Goal: Information Seeking & Learning: Learn about a topic

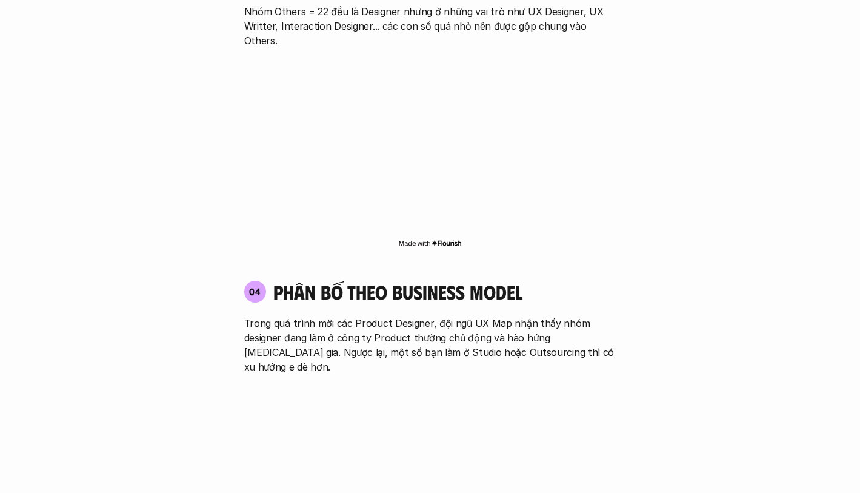
scroll to position [1989, 0]
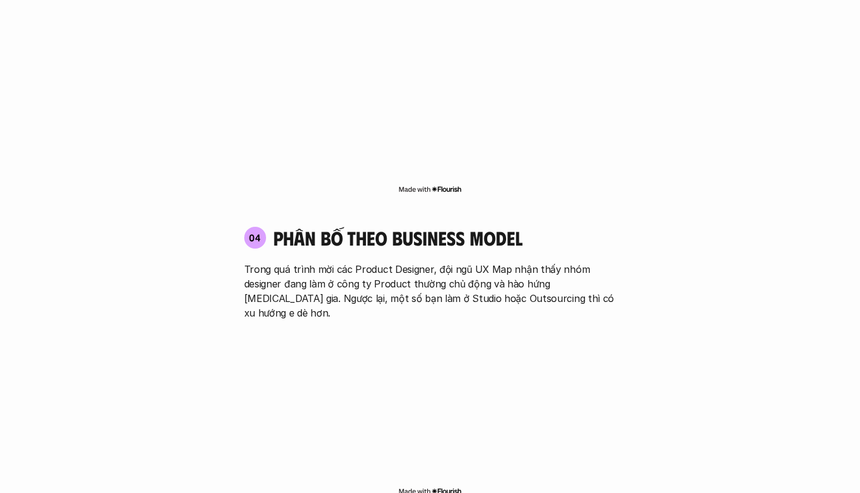
click at [419, 262] on p "Trong quá trình mời các Product Designer, đội ngũ UX Map nhận thấy nhóm designe…" at bounding box center [430, 291] width 372 height 58
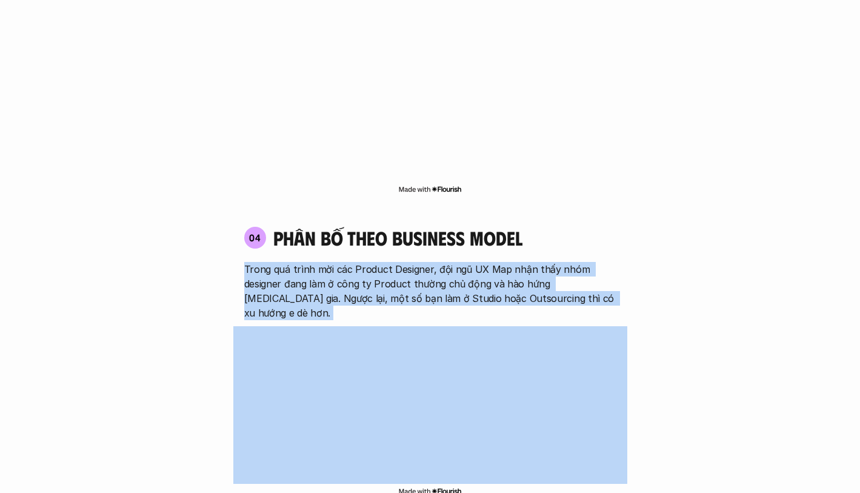
click at [419, 262] on p "Trong quá trình mời các Product Designer, đội ngũ UX Map nhận thấy nhóm designe…" at bounding box center [430, 291] width 372 height 58
click at [427, 262] on p "Trong quá trình mời các Product Designer, đội ngũ UX Map nhận thấy nhóm designe…" at bounding box center [430, 291] width 372 height 58
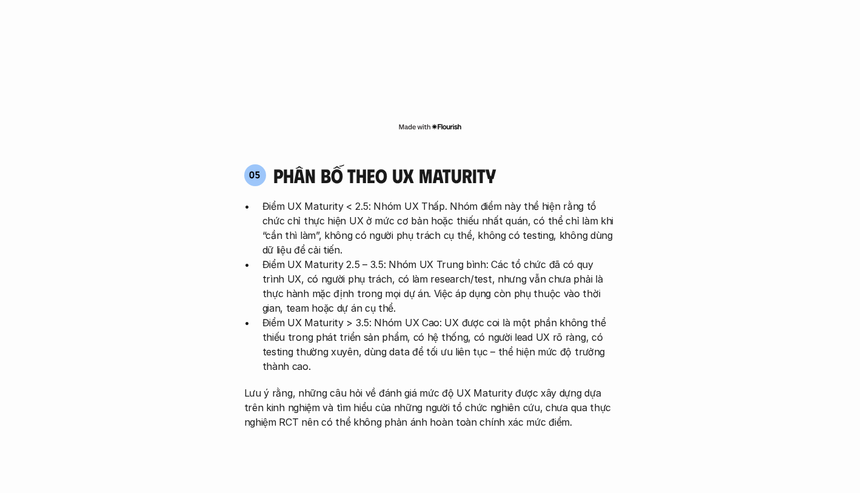
scroll to position [2334, 0]
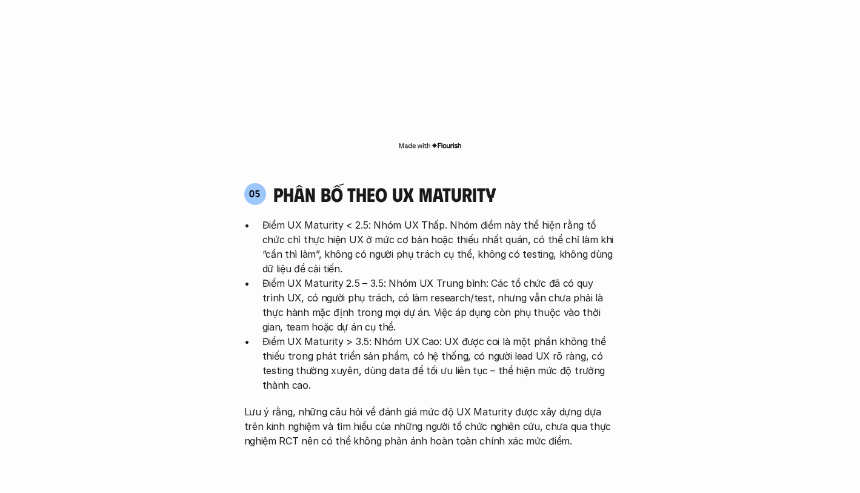
click at [549, 218] on p "Điểm UX Maturity < 2.5: Nhóm UX Thấp. Nhóm điểm này thể hiện rằng tổ chức chỉ t…" at bounding box center [439, 247] width 354 height 58
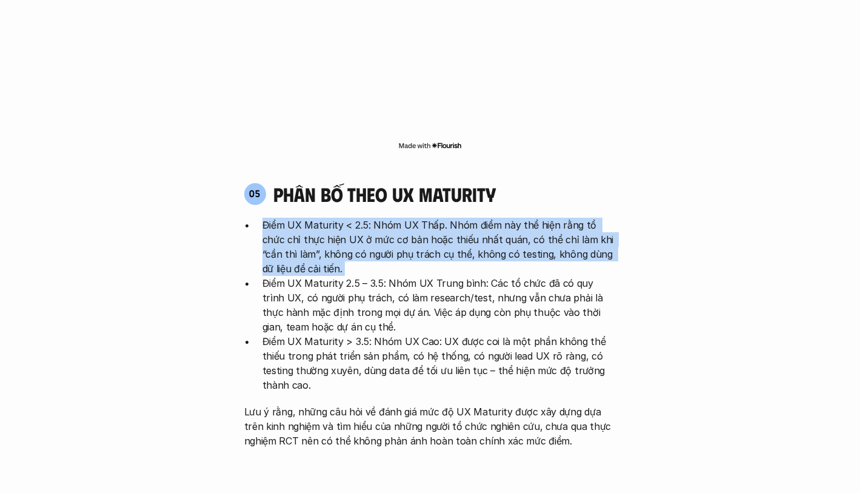
click at [549, 218] on p "Điểm UX Maturity < 2.5: Nhóm UX Thấp. Nhóm điểm này thể hiện rằng tổ chức chỉ t…" at bounding box center [439, 247] width 354 height 58
click at [622, 182] on div "05 phân bố theo ux maturity Điểm UX Maturity < 2.5: Nhóm UX Thấp. Nhóm điểm này…" at bounding box center [430, 315] width 394 height 266
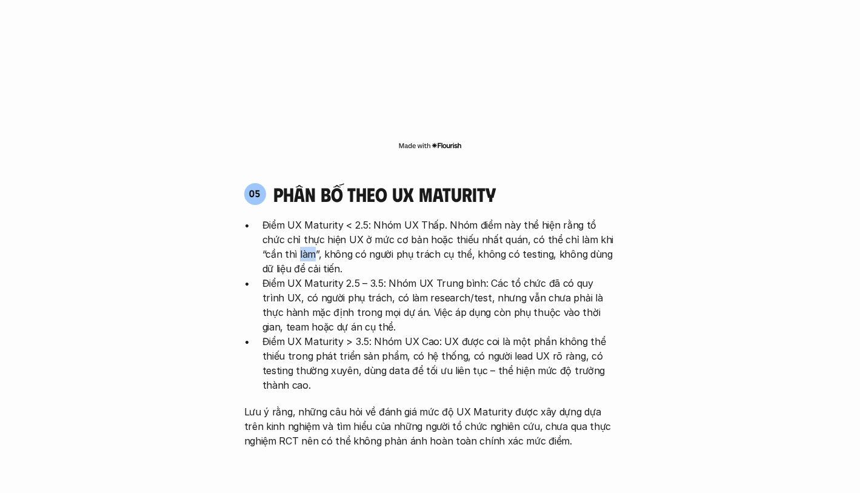
click at [622, 182] on div "05 phân bố theo ux maturity Điểm UX Maturity < 2.5: Nhóm UX Thấp. Nhóm điểm này…" at bounding box center [430, 315] width 394 height 266
click at [500, 218] on p "Điểm UX Maturity < 2.5: Nhóm UX Thấp. Nhóm điểm này thể hiện rằng tổ chức chỉ t…" at bounding box center [439, 247] width 354 height 58
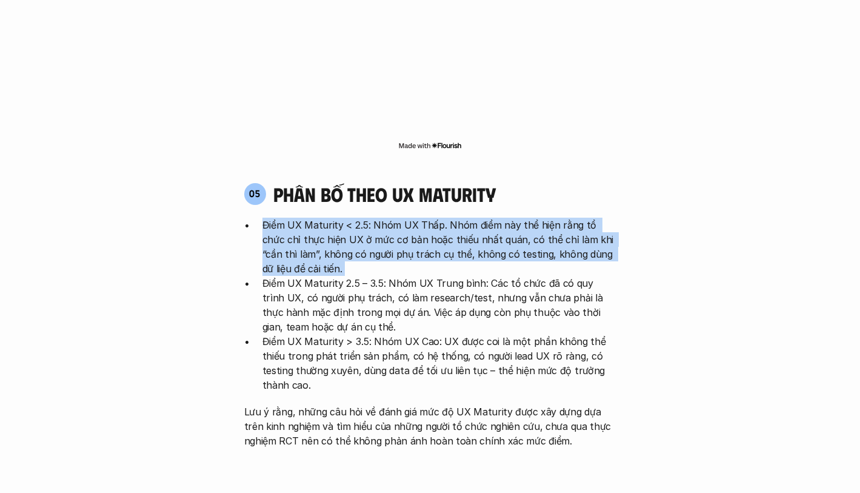
click at [500, 218] on p "Điểm UX Maturity < 2.5: Nhóm UX Thấp. Nhóm điểm này thể hiện rằng tổ chức chỉ t…" at bounding box center [439, 247] width 354 height 58
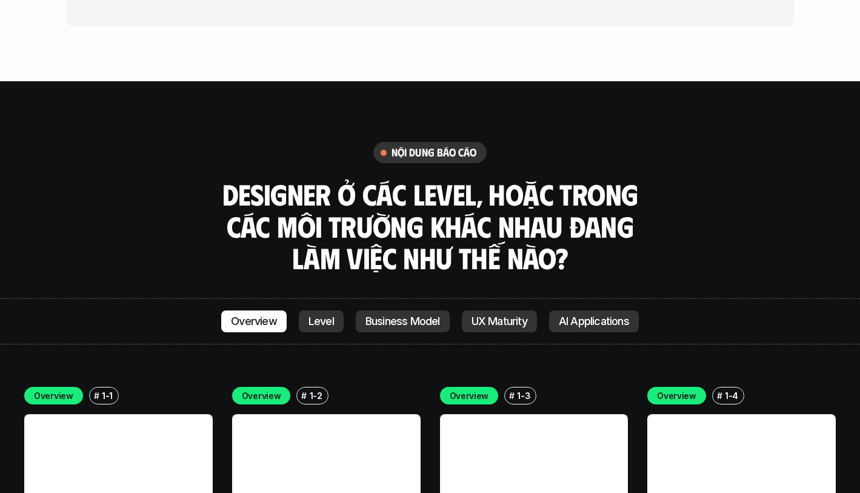
scroll to position [3242, 0]
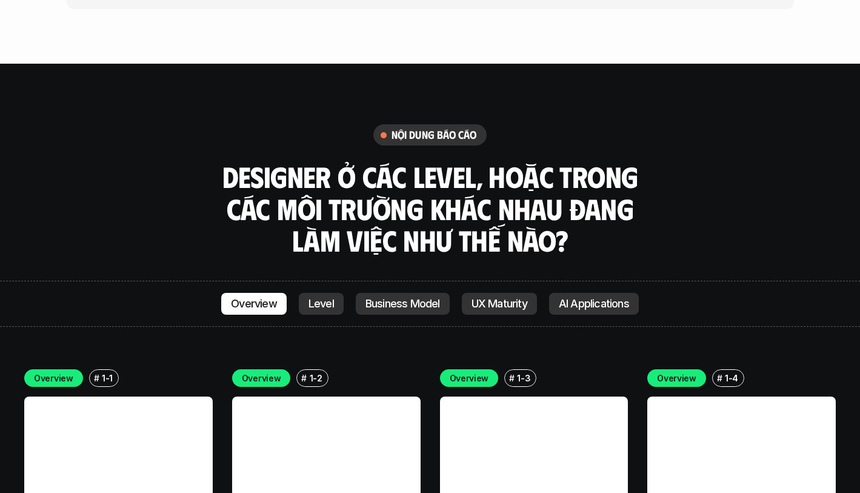
click at [368, 161] on h3 "Designer ở các level, hoặc trong các môi trường khác nhau đang làm việc như thế…" at bounding box center [430, 209] width 424 height 96
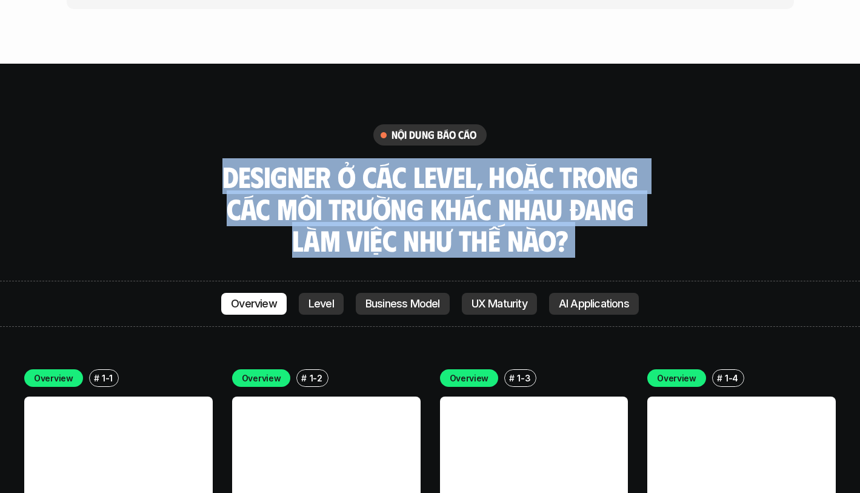
click at [368, 161] on h3 "Designer ở các level, hoặc trong các môi trường khác nhau đang làm việc như thế…" at bounding box center [430, 209] width 424 height 96
click at [419, 164] on h3 "Designer ở các level, hoặc trong các môi trường khác nhau đang làm việc như thế…" at bounding box center [430, 209] width 424 height 96
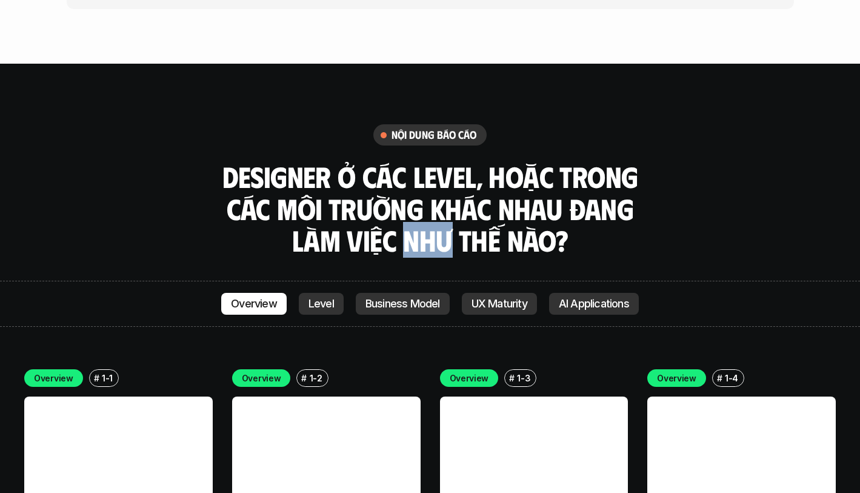
click at [419, 164] on h3 "Designer ở các level, hoặc trong các môi trường khác nhau đang làm việc như thế…" at bounding box center [430, 209] width 424 height 96
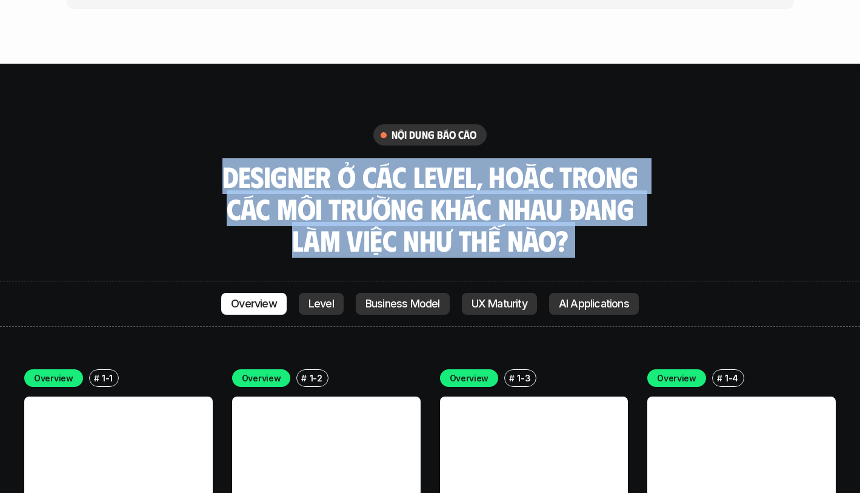
click at [419, 164] on h3 "Designer ở các level, hoặc trong các môi trường khác nhau đang làm việc như thế…" at bounding box center [430, 209] width 424 height 96
click at [324, 293] on link "Level" at bounding box center [321, 304] width 45 height 22
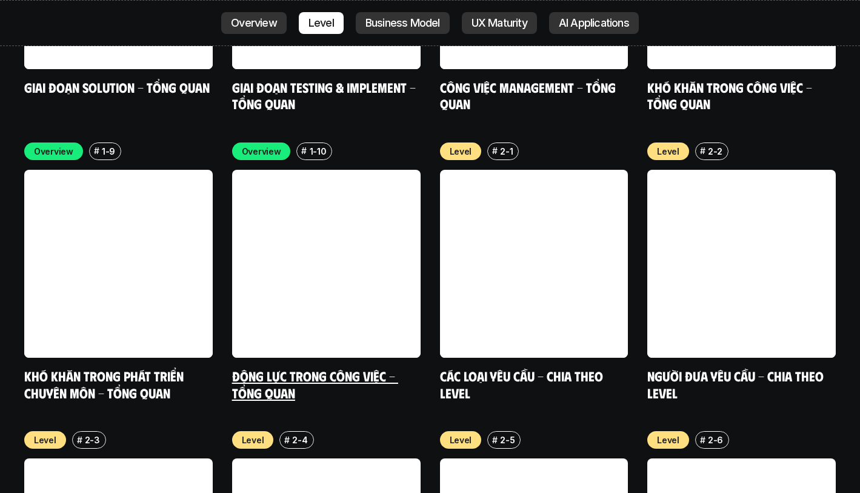
scroll to position [4062, 0]
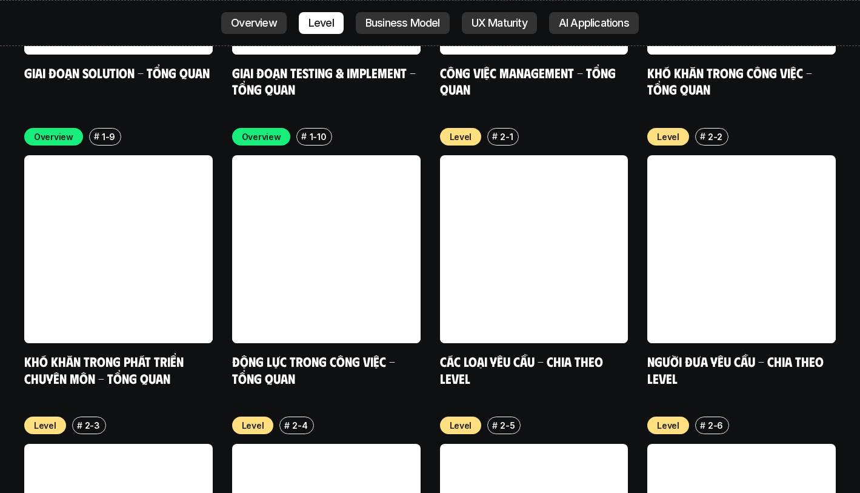
click at [425, 27] on p "Business Model" at bounding box center [403, 23] width 75 height 12
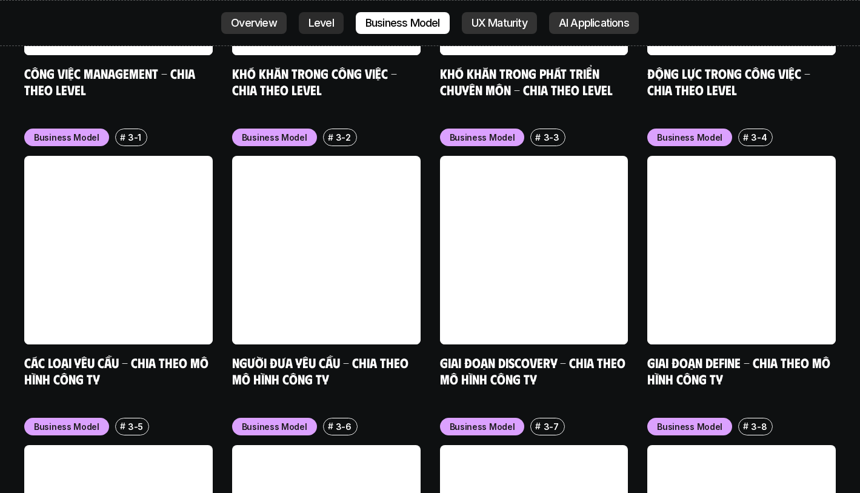
scroll to position [4929, 0]
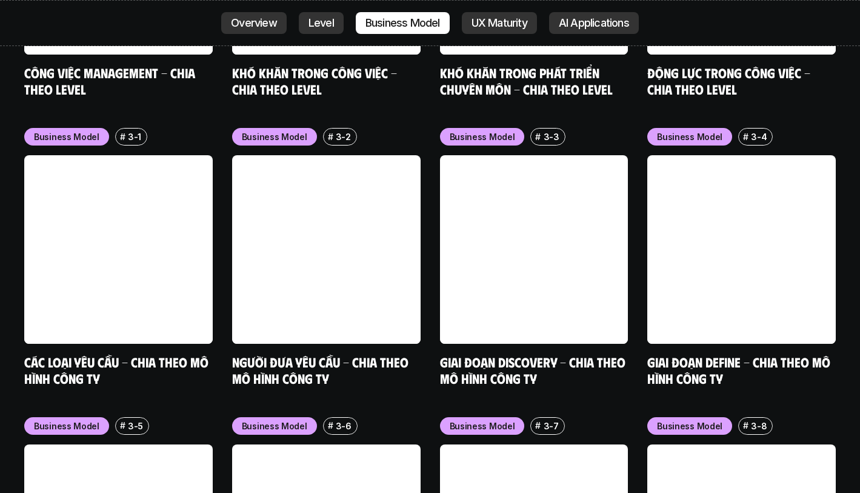
click at [512, 13] on link "UX Maturity" at bounding box center [499, 23] width 75 height 22
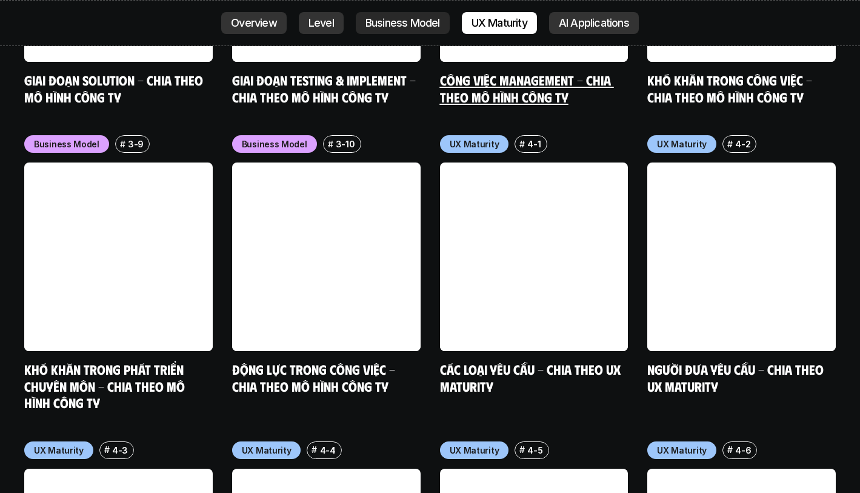
scroll to position [5507, 0]
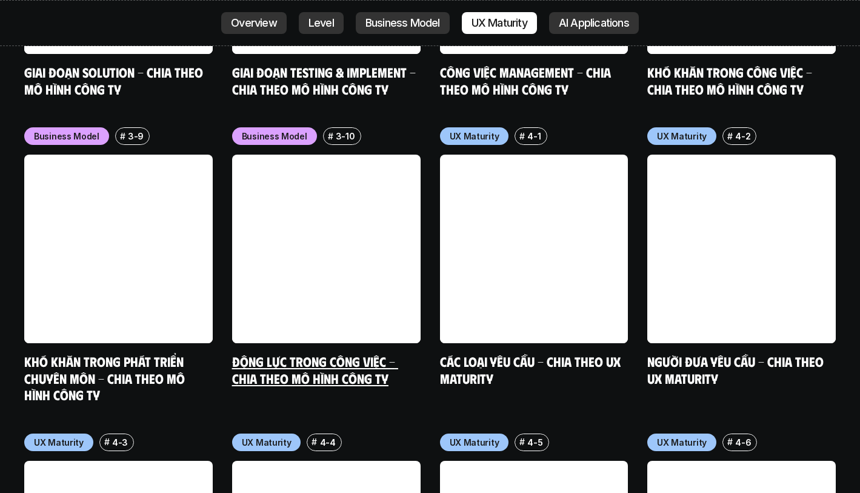
click at [306, 155] on link at bounding box center [326, 249] width 189 height 189
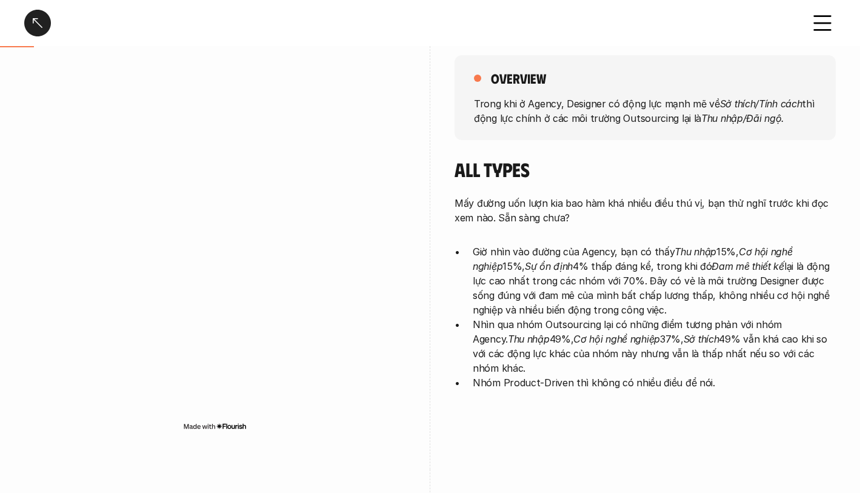
scroll to position [135, 0]
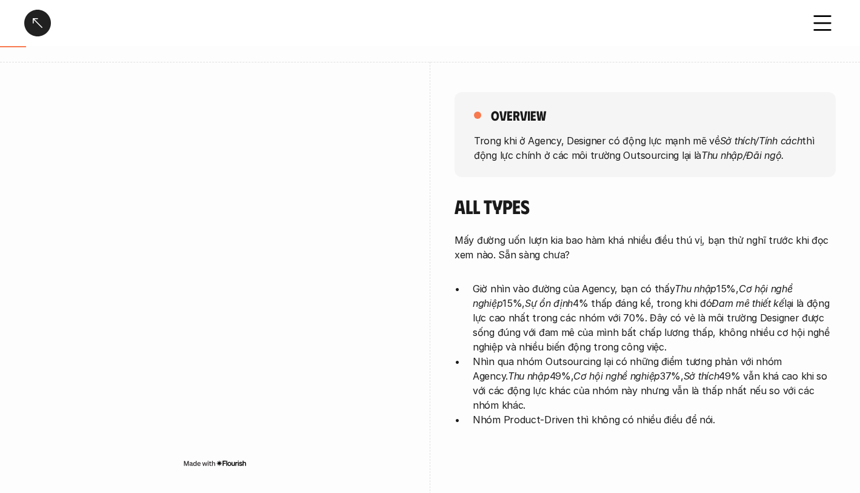
click at [455, 164] on div "overview Trong khi ở Agency, Designer có động lực mạnh mẽ về Sở thích/Tính cách…" at bounding box center [645, 134] width 381 height 85
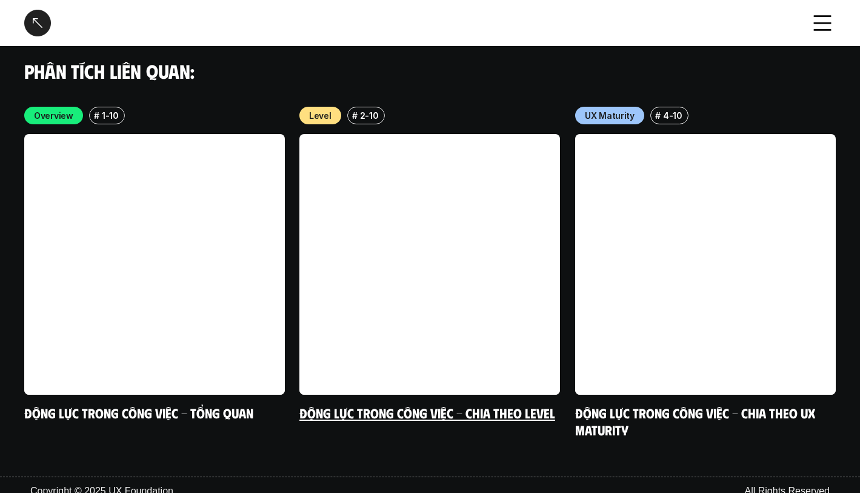
scroll to position [2225, 0]
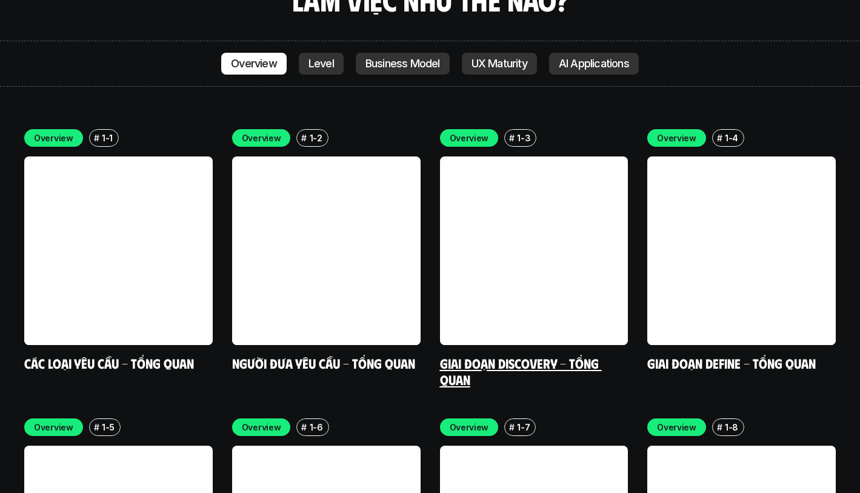
scroll to position [4288, 0]
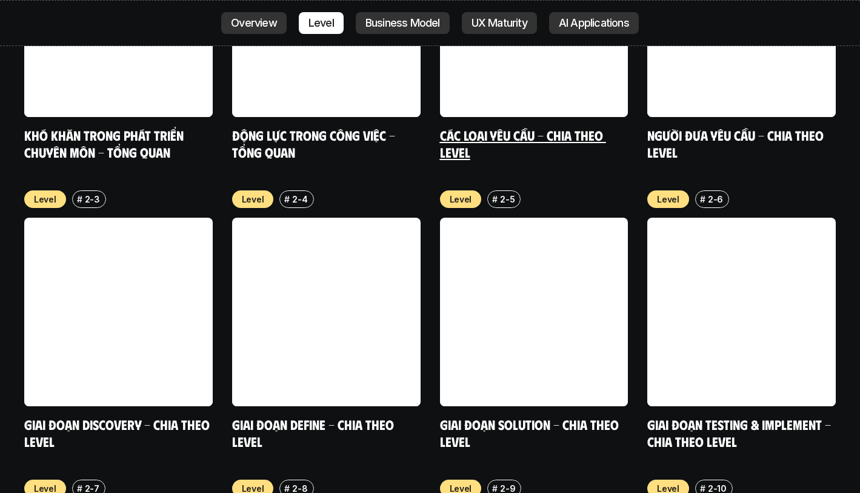
click at [595, 16] on link at bounding box center [534, 23] width 189 height 189
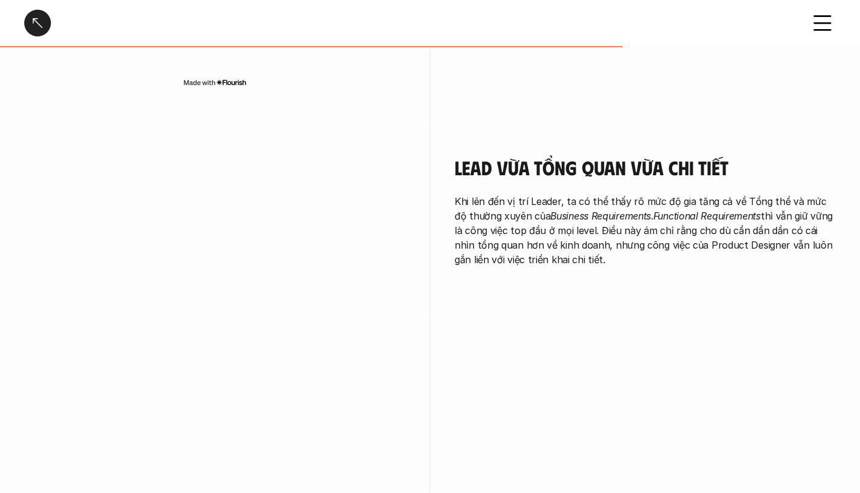
scroll to position [2674, 0]
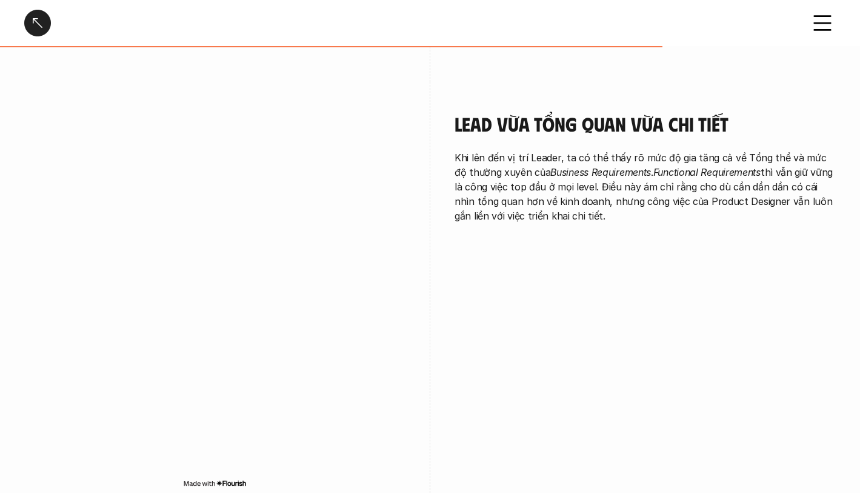
click at [37, 18] on div at bounding box center [37, 23] width 27 height 27
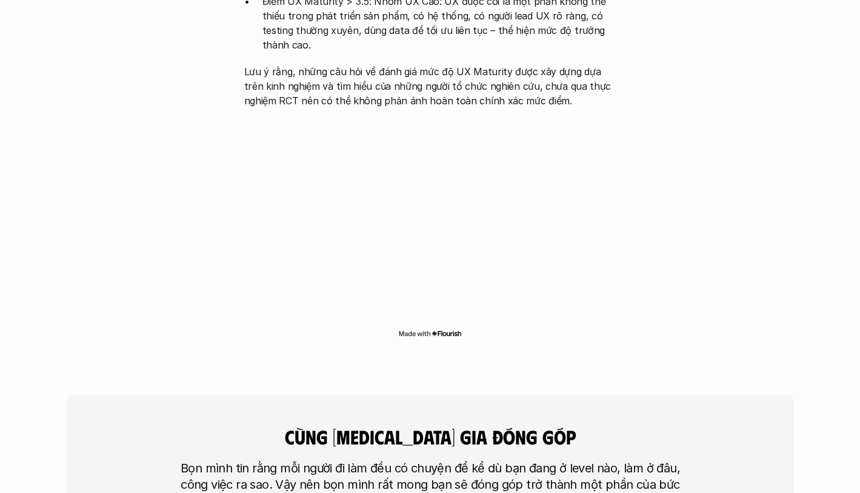
scroll to position [3472, 0]
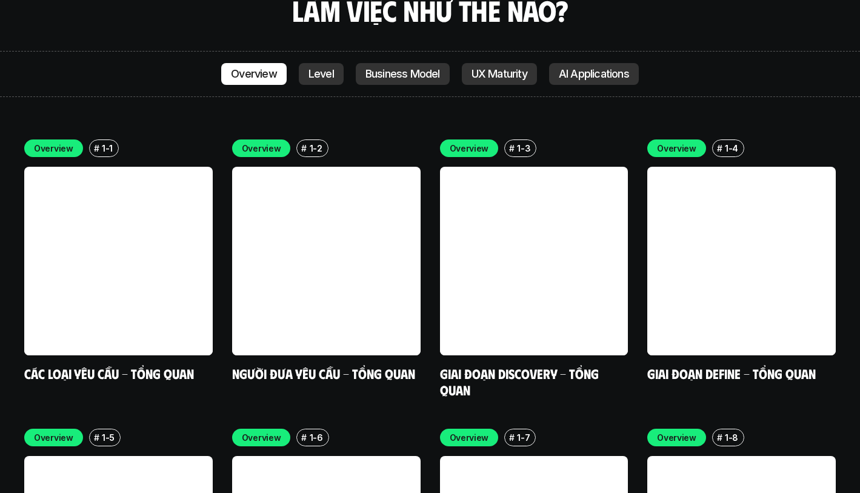
click at [612, 68] on p "AI Applications" at bounding box center [594, 74] width 70 height 12
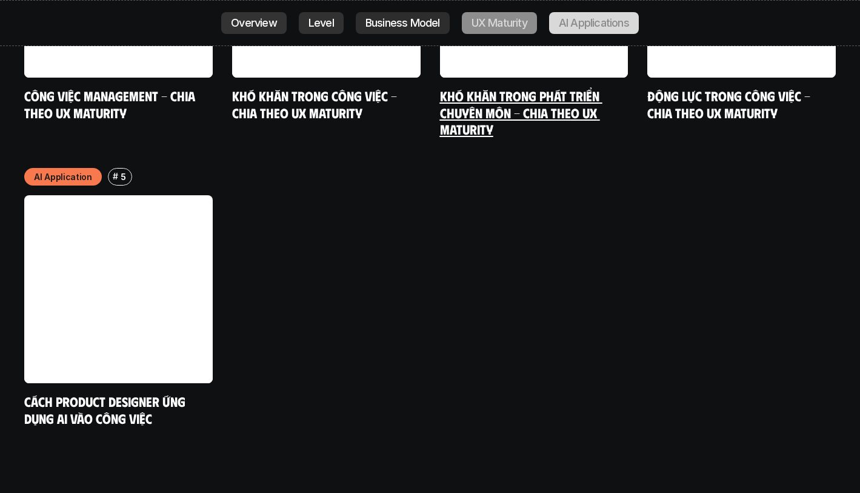
scroll to position [6407, 0]
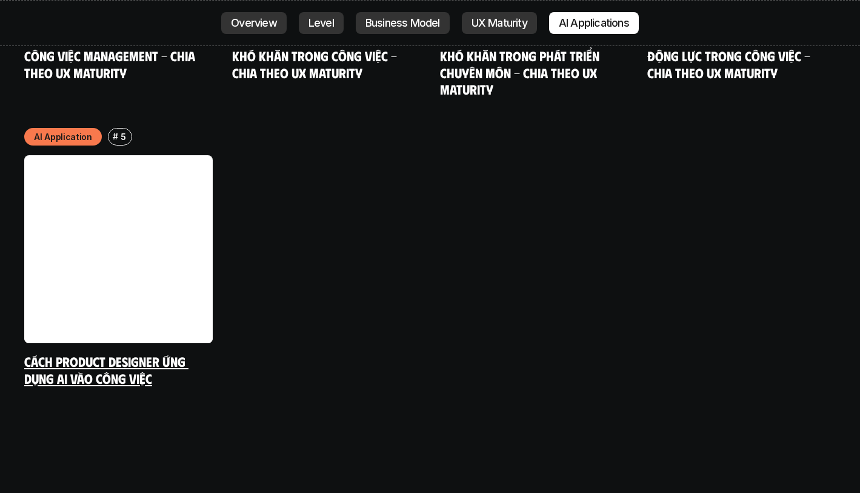
click at [92, 216] on link at bounding box center [118, 249] width 189 height 189
